Goal: Information Seeking & Learning: Understand process/instructions

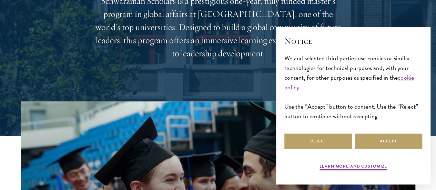
click at [202, 94] on div "Shape the future. Schwarzman Scholars is a prestigious one-year, fully funded m…" at bounding box center [218, 8] width 248 height 186
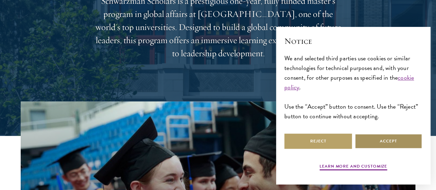
click at [367, 134] on button "Accept" at bounding box center [389, 142] width 68 height 16
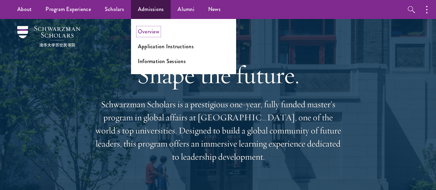
click at [147, 35] on link "Overview" at bounding box center [148, 32] width 21 height 8
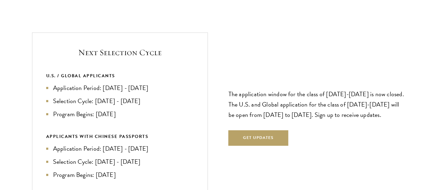
scroll to position [1445, 0]
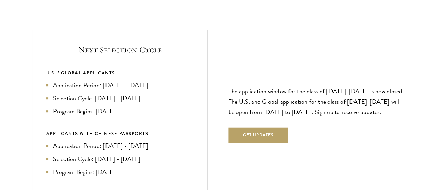
click at [212, 82] on div "Next Selection Cycle U.S. / GLOBAL APPLICANTS Application Period: [DATE] - [DAT…" at bounding box center [218, 112] width 373 height 164
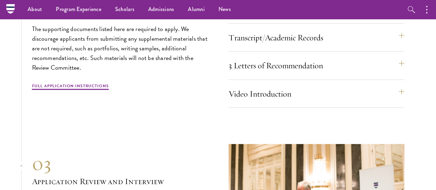
scroll to position [2127, 0]
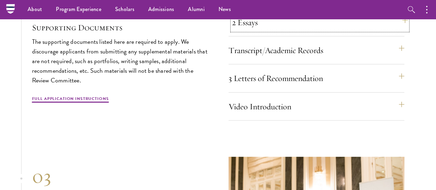
click at [382, 31] on button "2 Essays" at bounding box center [320, 22] width 176 height 17
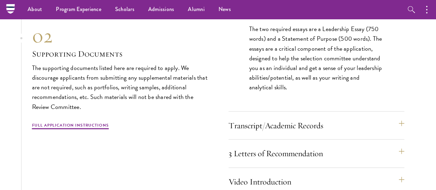
scroll to position [2148, 0]
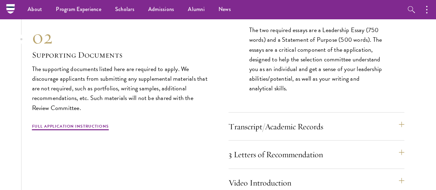
click at [358, 9] on button "2 Essays" at bounding box center [320, 1] width 176 height 17
